Goal: Transaction & Acquisition: Purchase product/service

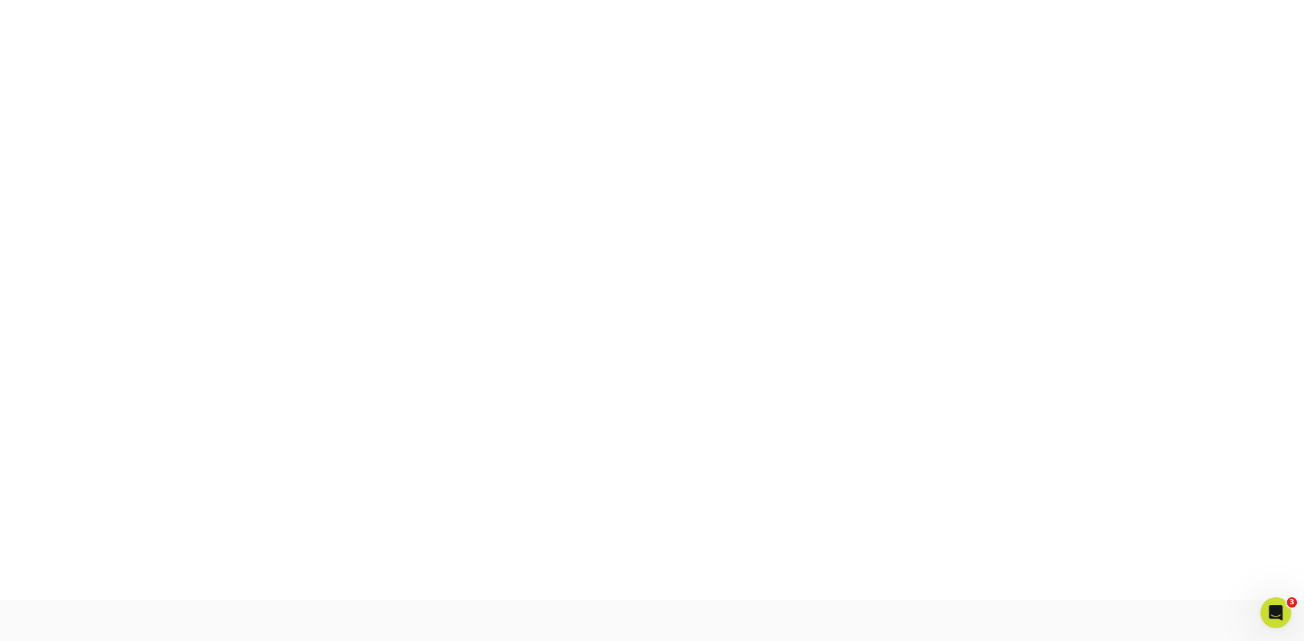
scroll to position [337, 0]
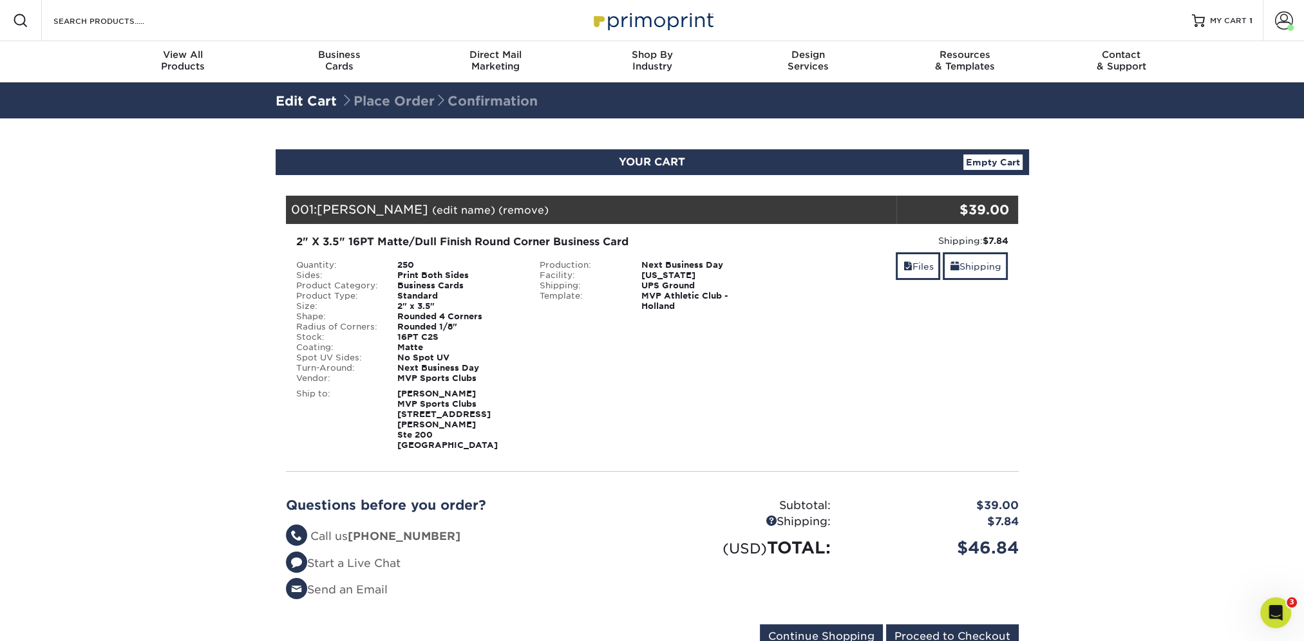
scroll to position [322, 0]
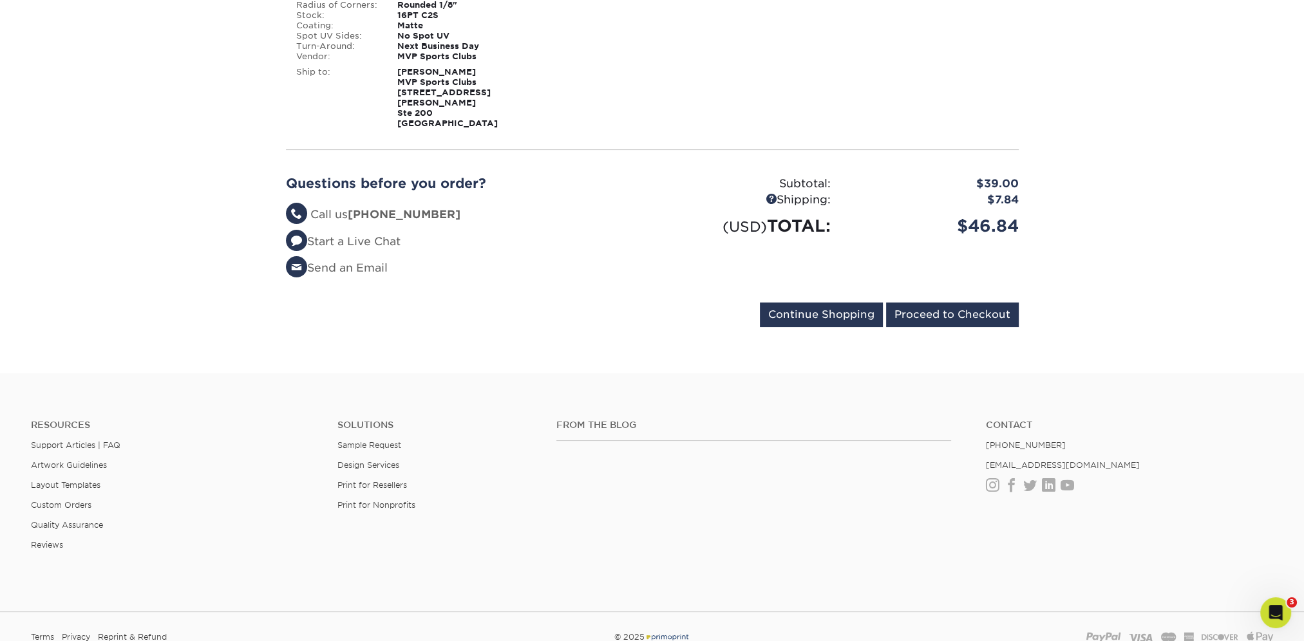
click at [936, 319] on form "Continue Shopping Proceed to Checkout" at bounding box center [652, 318] width 733 height 30
click at [943, 310] on input "Proceed to Checkout" at bounding box center [952, 315] width 133 height 24
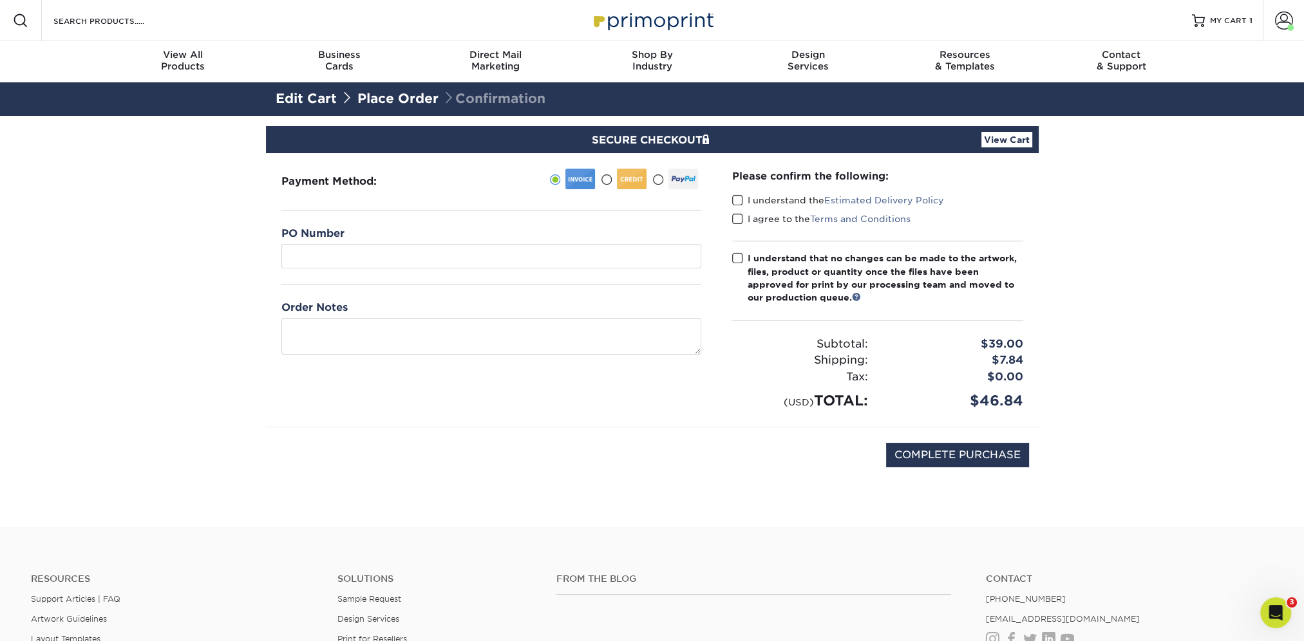
click at [742, 199] on span at bounding box center [737, 200] width 11 height 12
click at [0, 0] on input "I understand the Estimated Delivery Policy" at bounding box center [0, 0] width 0 height 0
click at [735, 220] on span at bounding box center [737, 219] width 11 height 12
click at [0, 0] on input "I agree to the Terms and Conditions" at bounding box center [0, 0] width 0 height 0
click at [737, 259] on span at bounding box center [737, 258] width 11 height 12
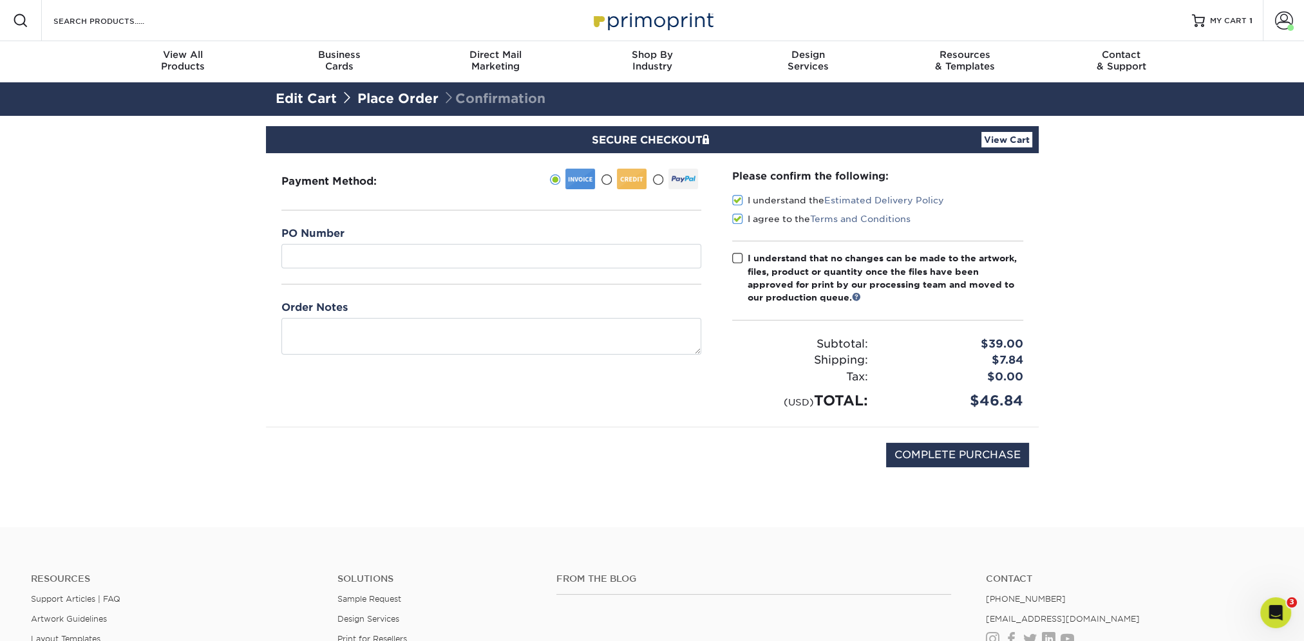
click at [0, 0] on input "I understand that no changes can be made to the artwork, files, product or quan…" at bounding box center [0, 0] width 0 height 0
click at [939, 457] on input "COMPLETE PURCHASE" at bounding box center [957, 455] width 143 height 24
type input "PROCESSING, PLEASE WAIT..."
